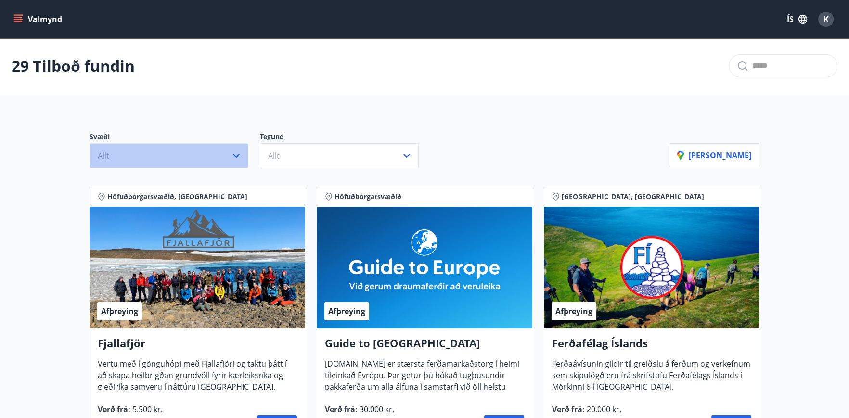
click at [238, 151] on icon "button" at bounding box center [236, 156] width 12 height 12
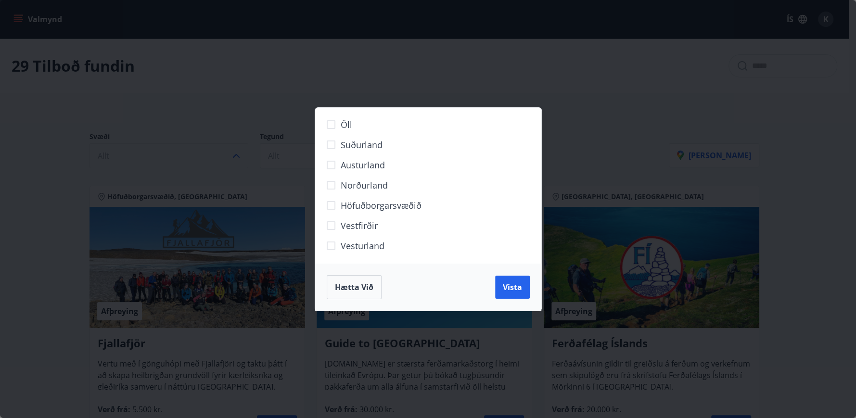
click at [358, 185] on span "Norðurland" at bounding box center [364, 185] width 47 height 13
click at [512, 278] on button "Vista" at bounding box center [512, 287] width 35 height 23
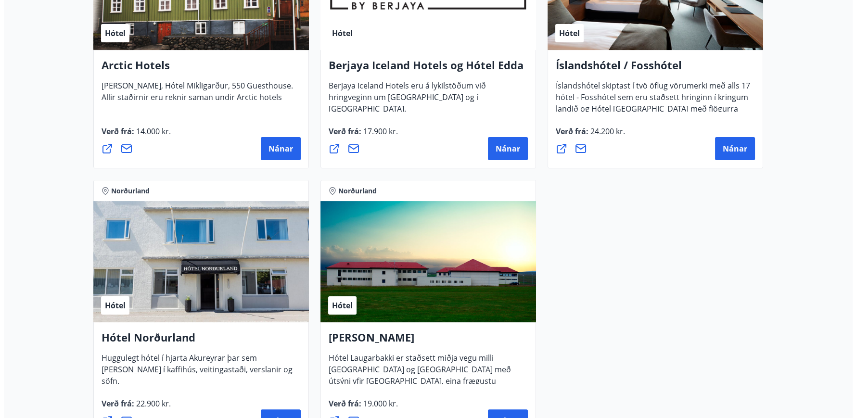
scroll to position [722, 0]
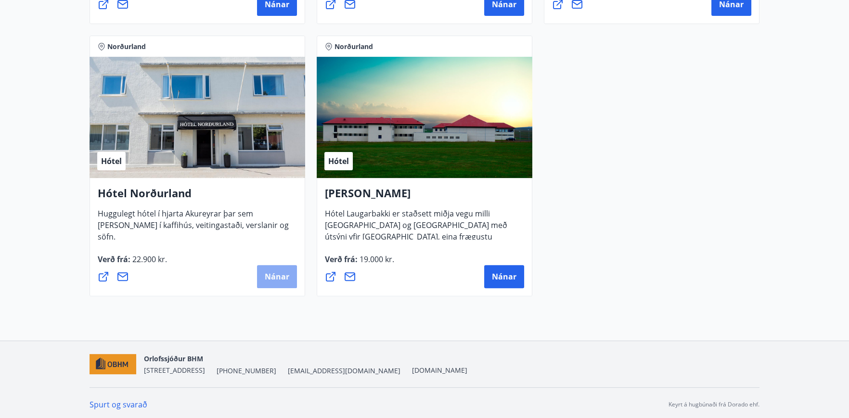
click at [274, 271] on span "Nánar" at bounding box center [277, 276] width 25 height 11
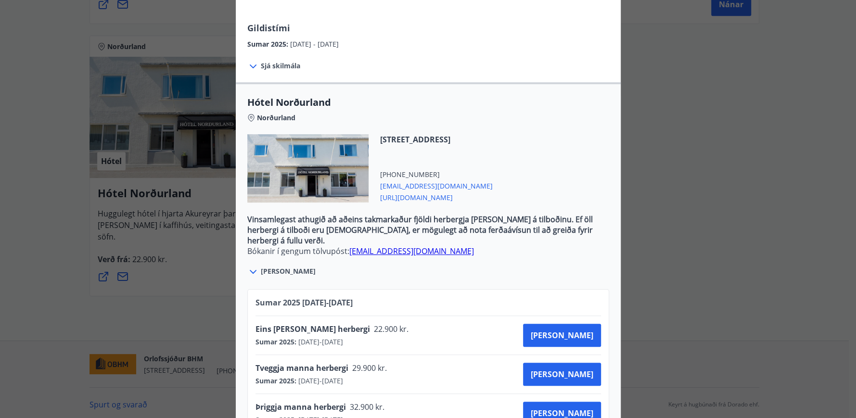
scroll to position [233, 0]
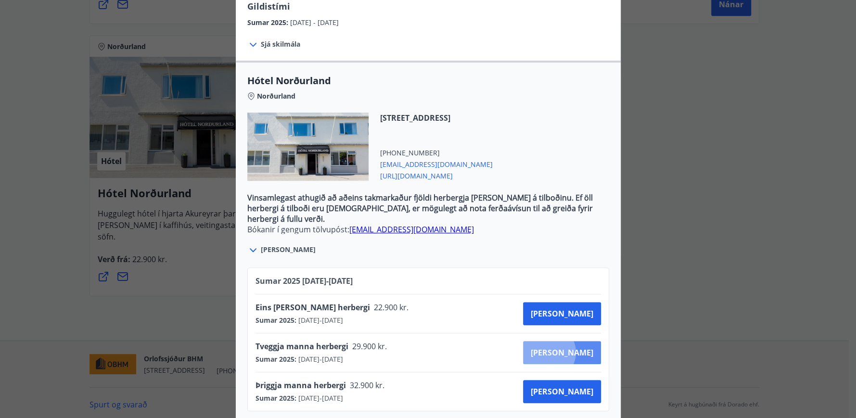
click at [582, 347] on span "[PERSON_NAME]" at bounding box center [562, 352] width 63 height 11
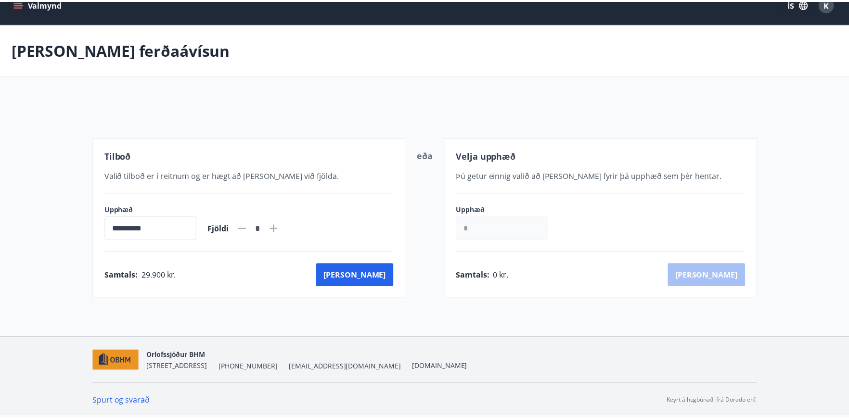
scroll to position [14, 0]
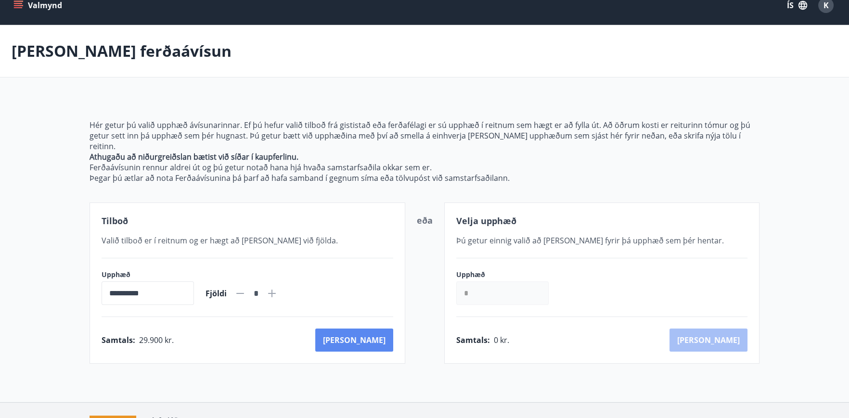
click at [370, 329] on button "[PERSON_NAME]" at bounding box center [354, 340] width 78 height 23
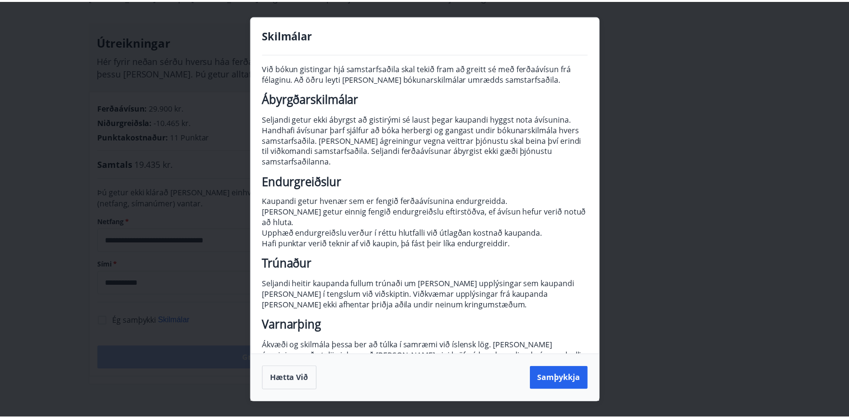
scroll to position [50, 0]
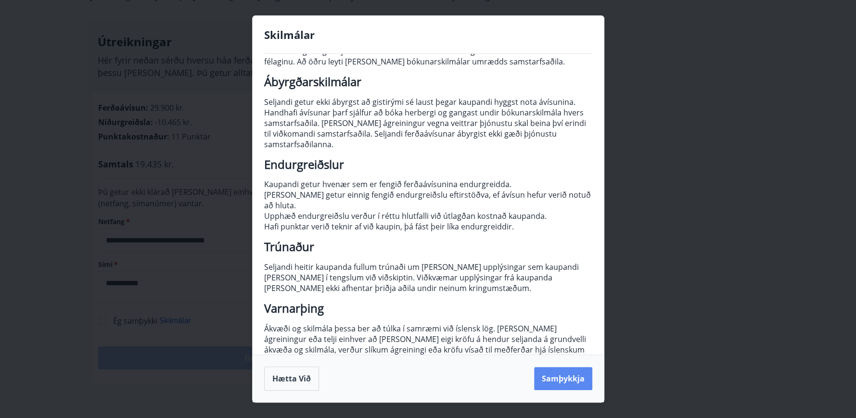
click at [549, 376] on button "Samþykkja" at bounding box center [563, 378] width 58 height 23
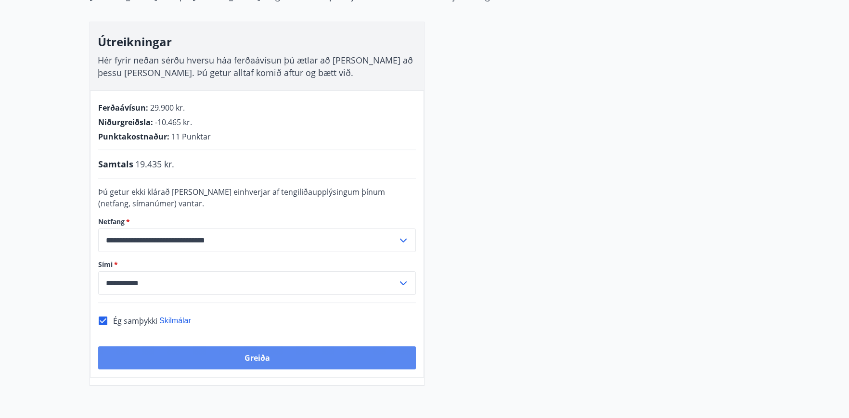
click at [250, 358] on button "Greiða" at bounding box center [257, 357] width 318 height 23
